Goal: Task Accomplishment & Management: Manage account settings

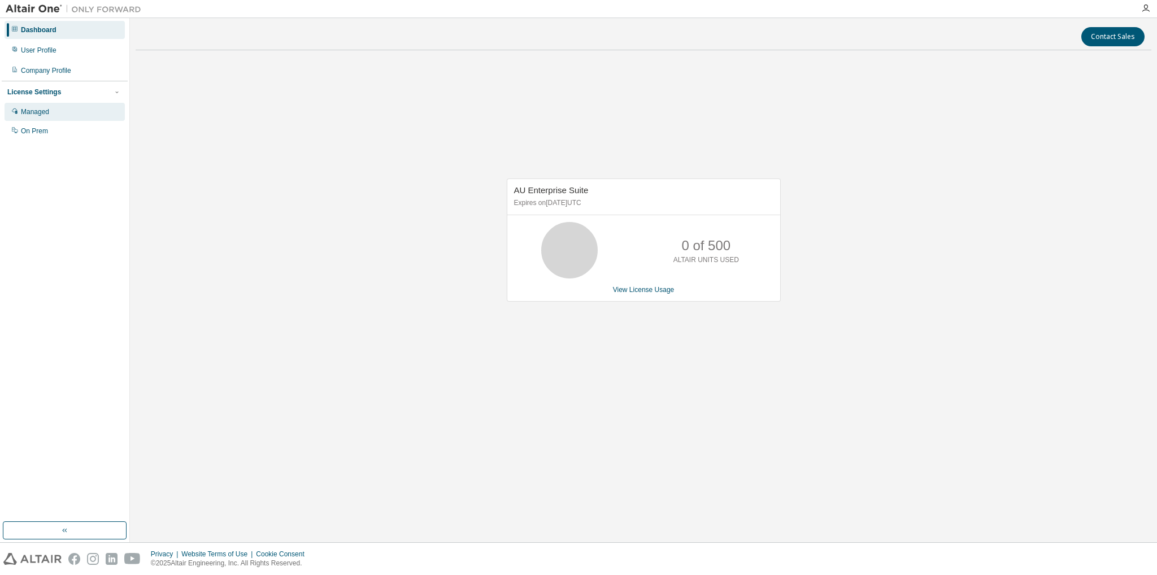
click at [100, 114] on div "Managed" at bounding box center [65, 112] width 120 height 18
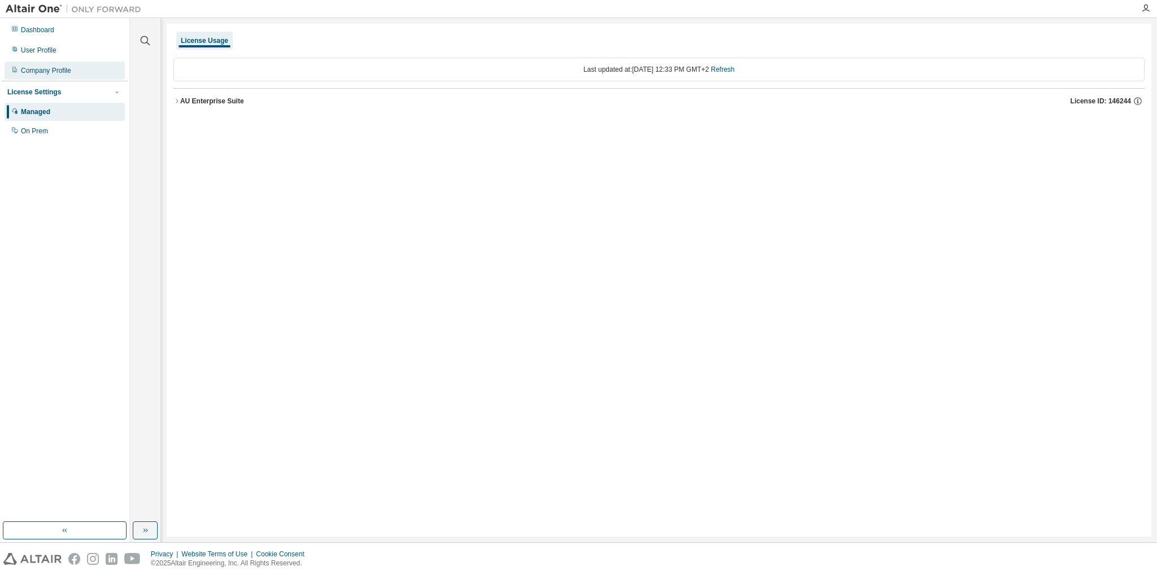
click at [54, 62] on div "Company Profile" at bounding box center [65, 71] width 120 height 18
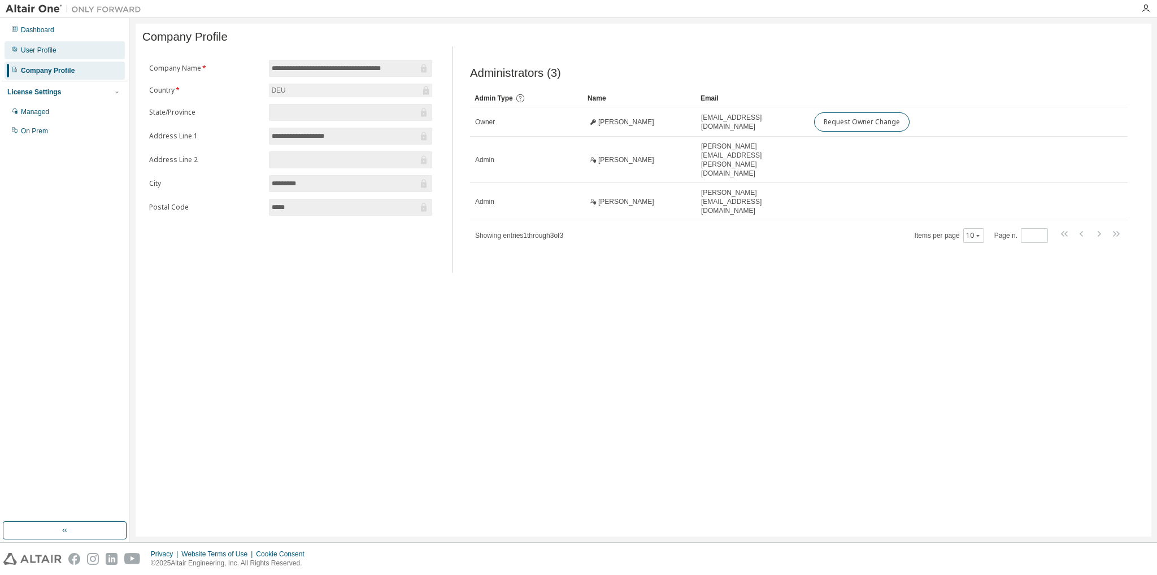
click at [62, 52] on div "User Profile" at bounding box center [65, 50] width 120 height 18
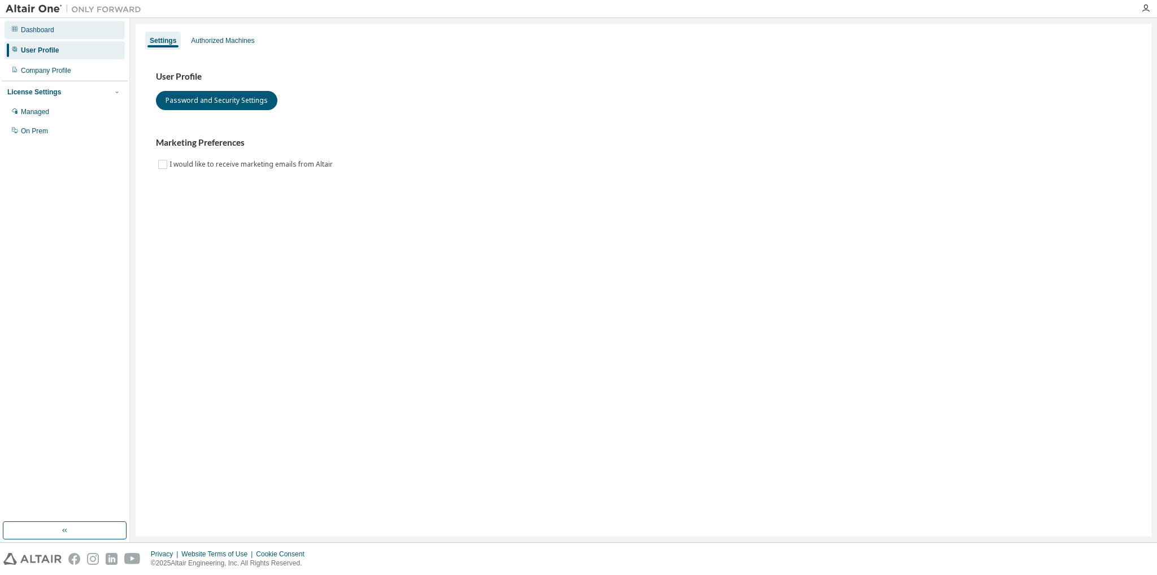
click at [59, 36] on div "Dashboard" at bounding box center [65, 30] width 120 height 18
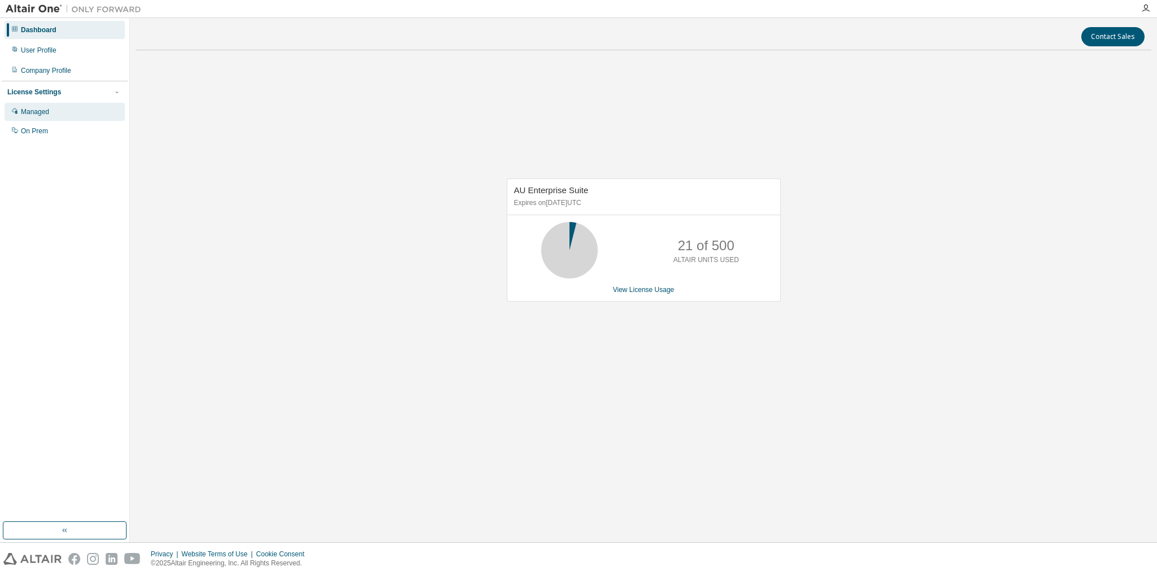
click at [59, 108] on div "Managed" at bounding box center [65, 112] width 120 height 18
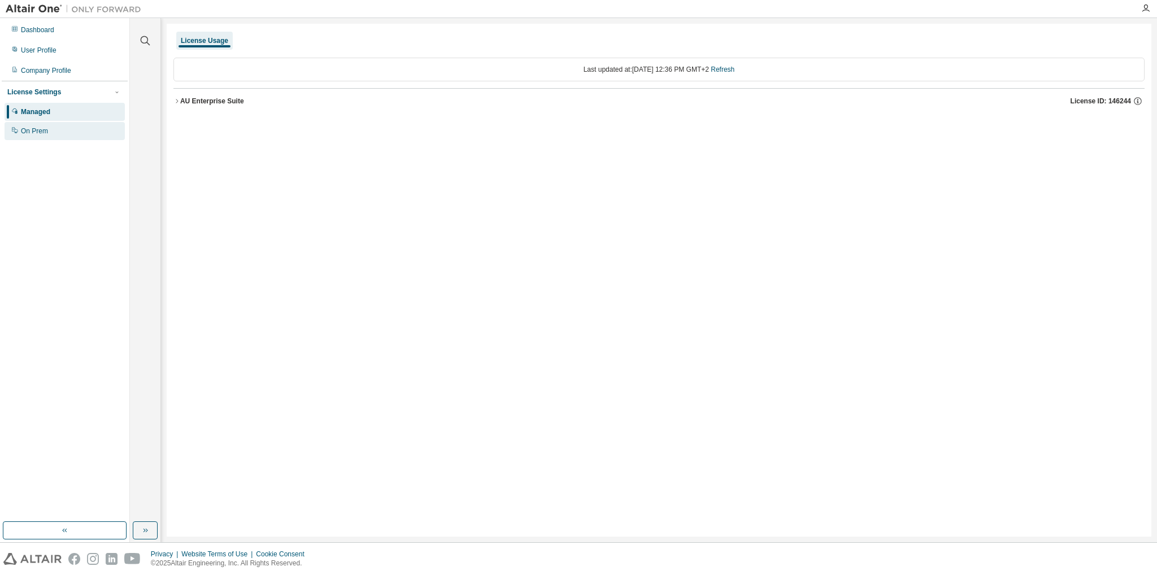
click at [43, 132] on div "On Prem" at bounding box center [34, 130] width 27 height 9
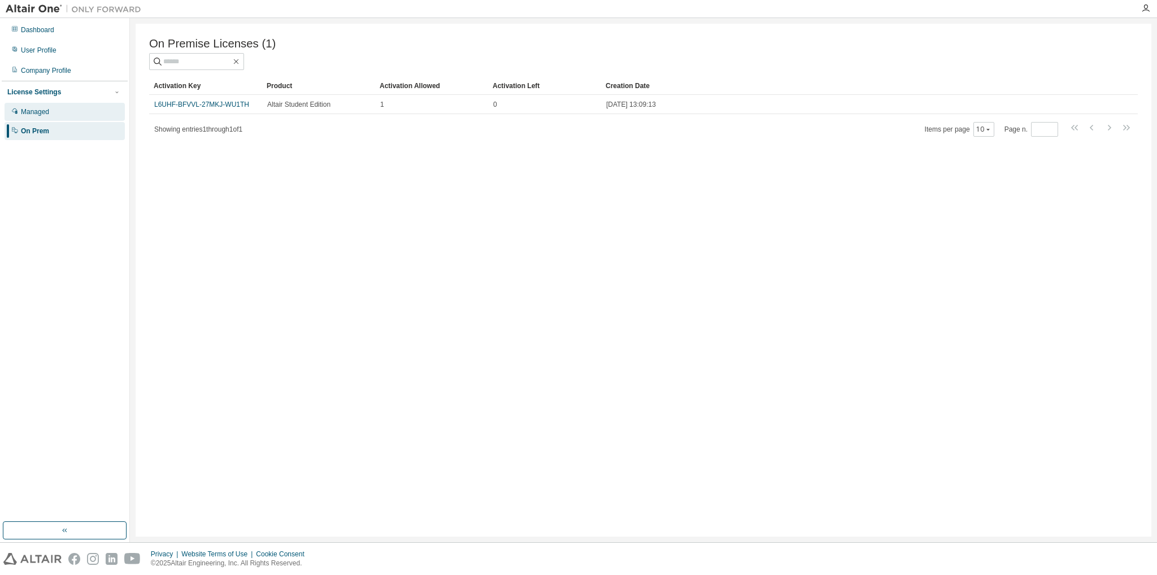
click at [31, 114] on div "Managed" at bounding box center [35, 111] width 28 height 9
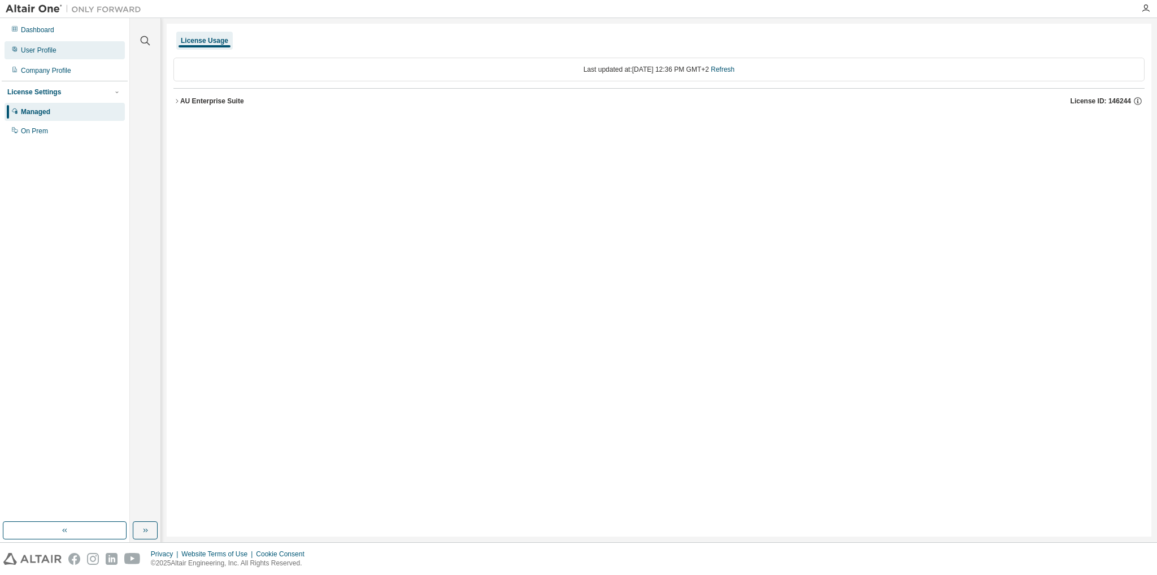
click at [51, 56] on div "User Profile" at bounding box center [65, 50] width 120 height 18
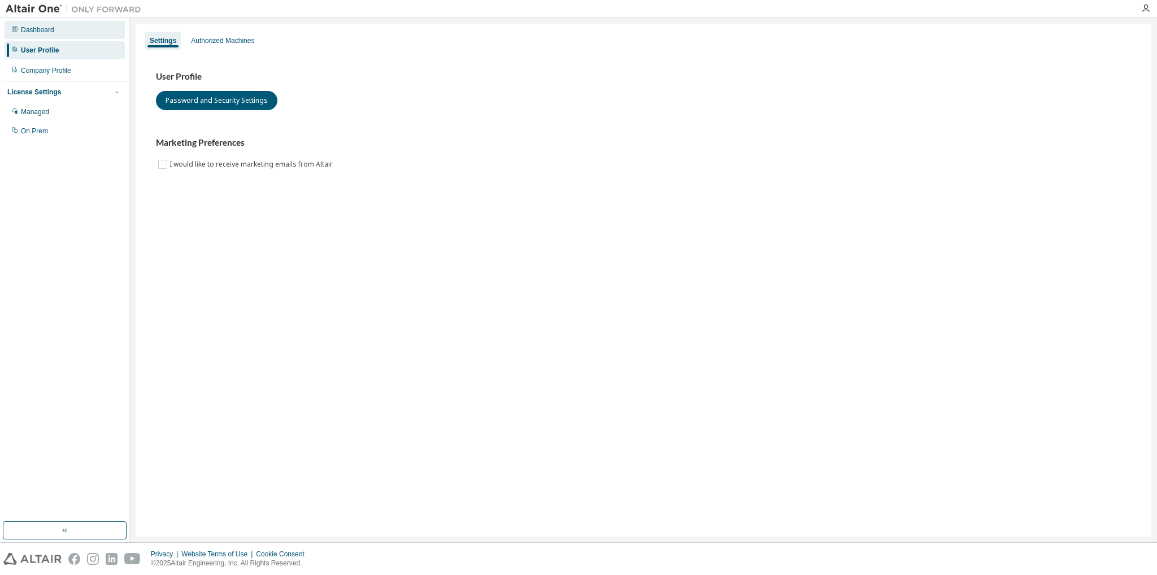
click at [54, 38] on div "Dashboard" at bounding box center [65, 30] width 120 height 18
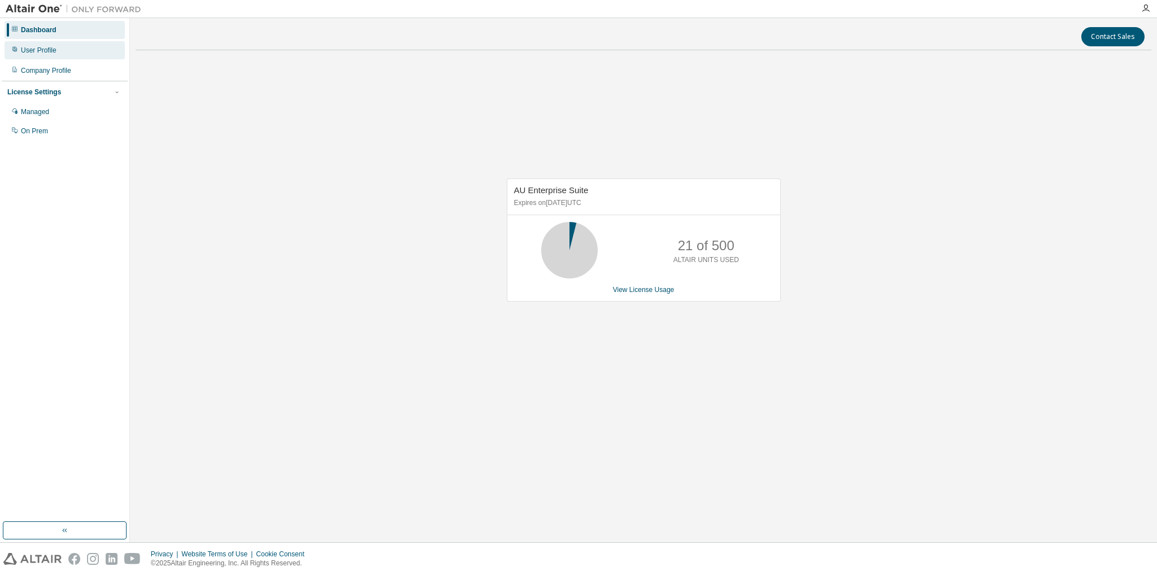
click at [52, 48] on div "User Profile" at bounding box center [39, 50] width 36 height 9
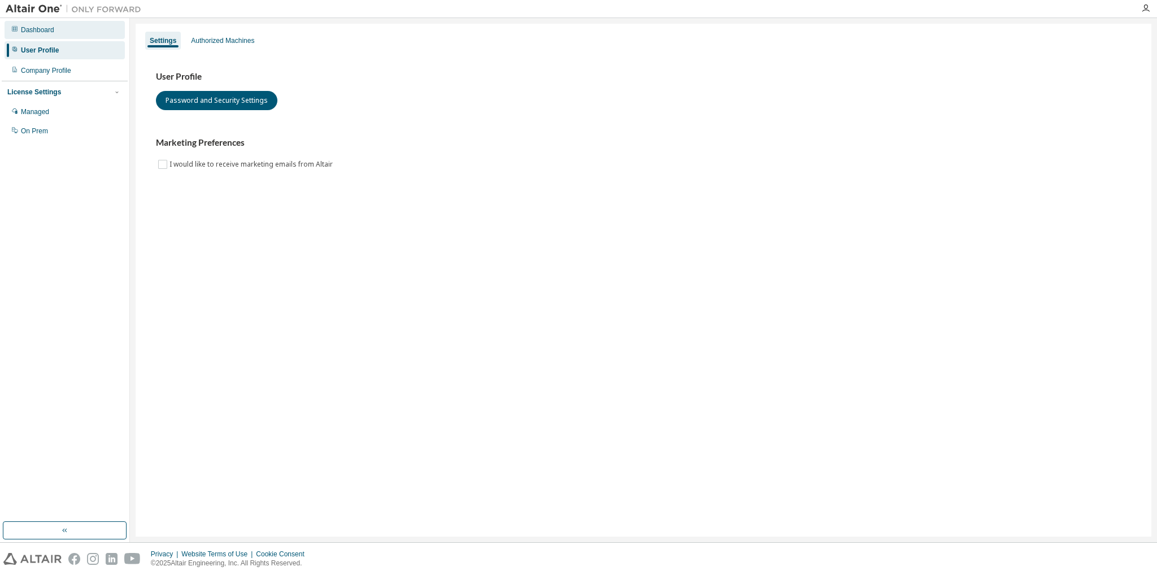
click at [57, 32] on div "Dashboard" at bounding box center [65, 30] width 120 height 18
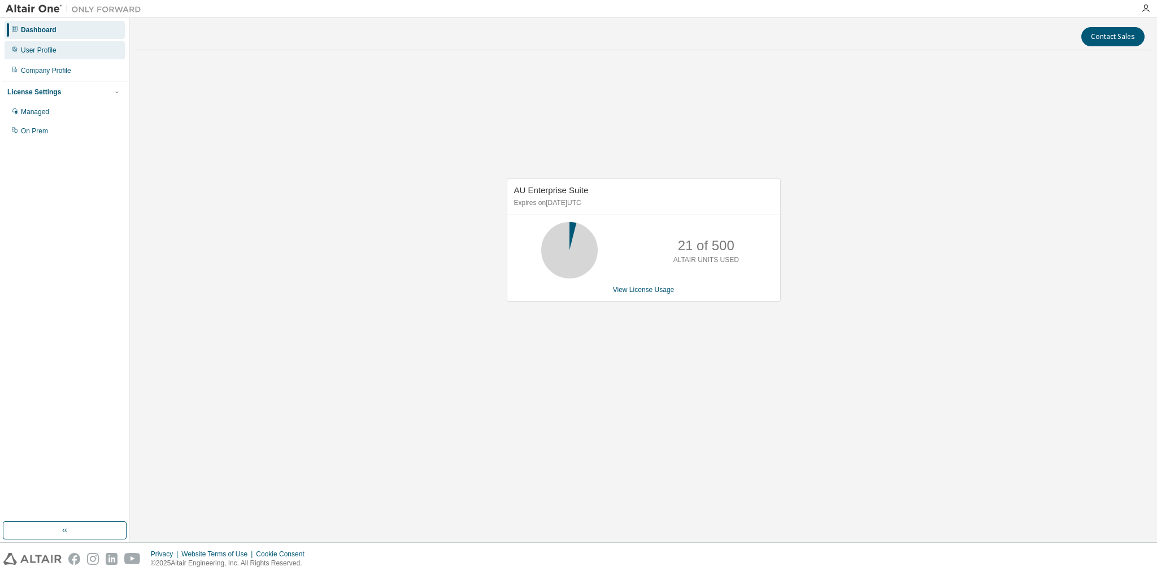
click at [79, 55] on div "User Profile" at bounding box center [65, 50] width 120 height 18
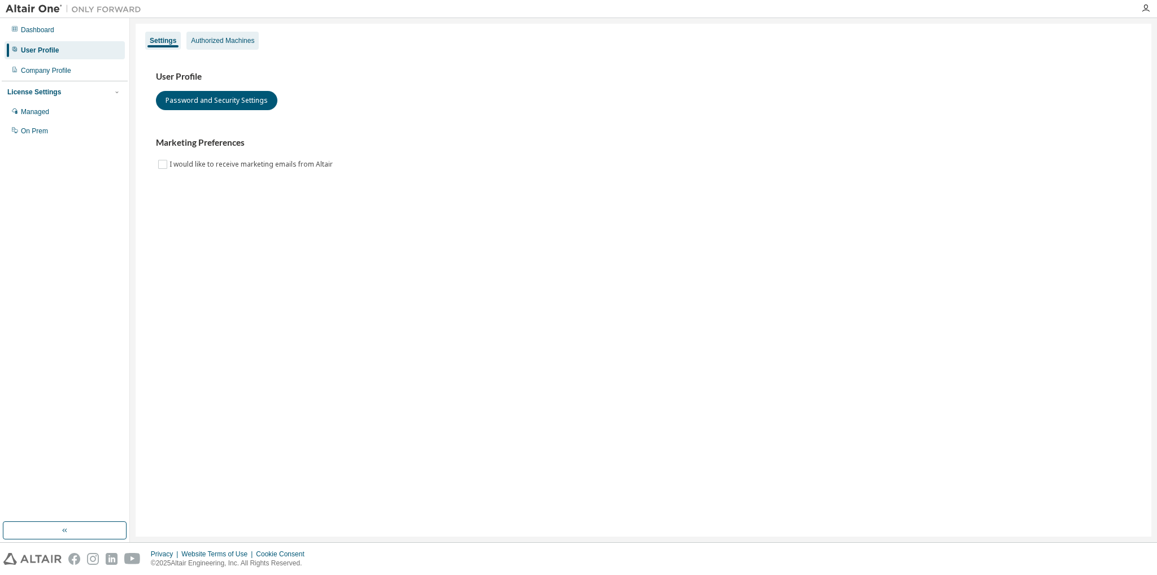
click at [204, 46] on div "Authorized Machines" at bounding box center [222, 41] width 72 height 18
click at [212, 45] on div "Authorized Machines" at bounding box center [222, 40] width 63 height 9
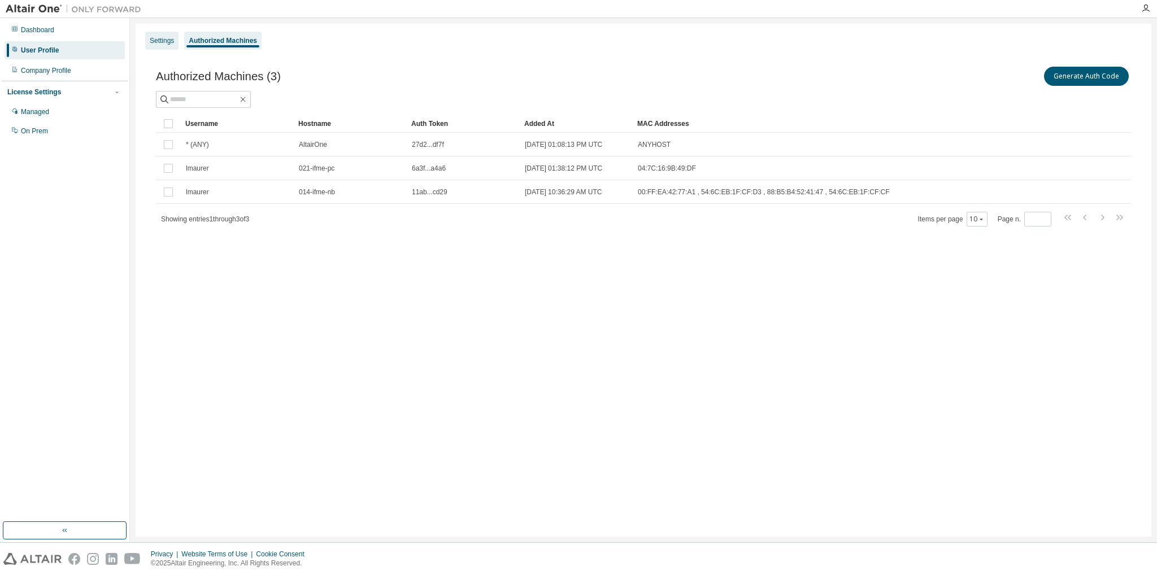
click at [161, 39] on div "Settings" at bounding box center [162, 40] width 24 height 9
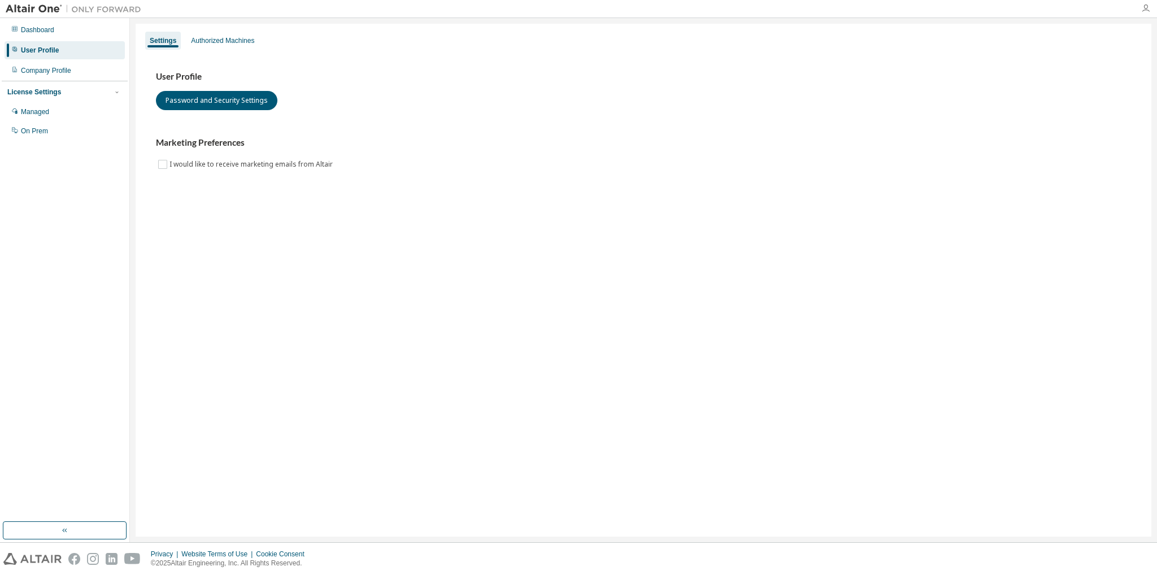
click at [1145, 7] on icon "button" at bounding box center [1145, 8] width 9 height 9
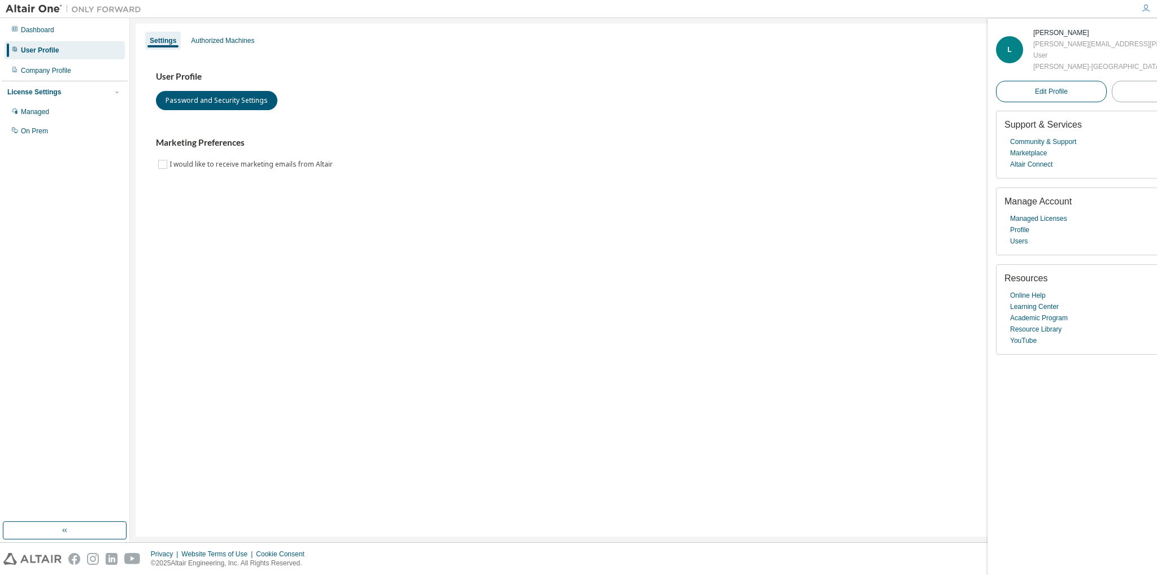
click at [1035, 102] on link "Edit Profile" at bounding box center [1051, 91] width 111 height 21
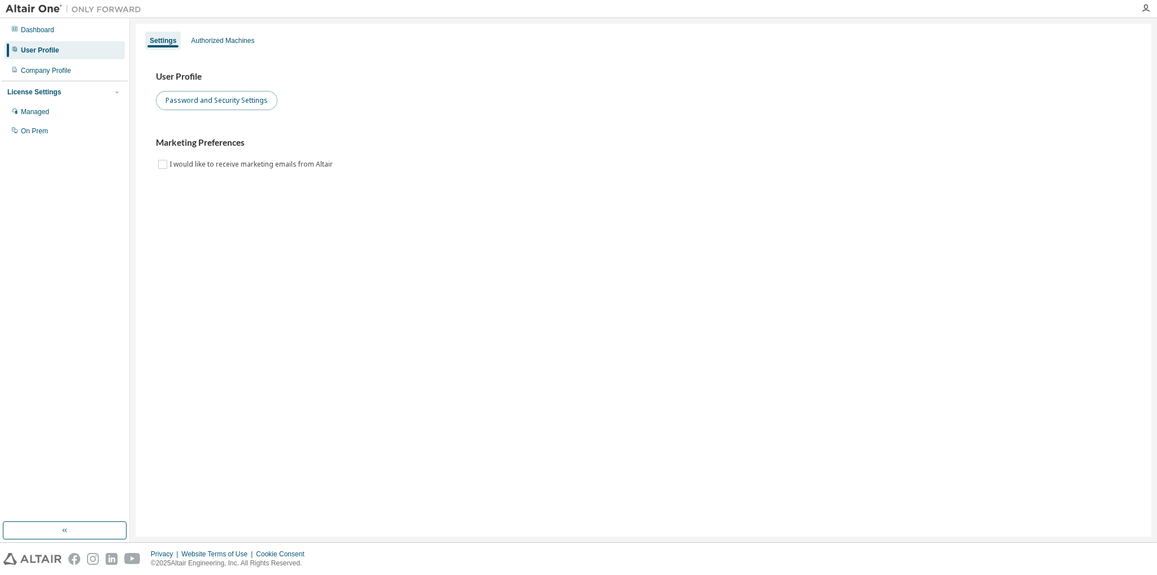
click at [221, 103] on button "Password and Security Settings" at bounding box center [216, 100] width 121 height 19
